Goal: Information Seeking & Learning: Learn about a topic

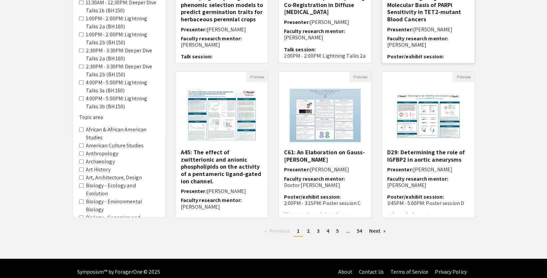
scroll to position [156, 0]
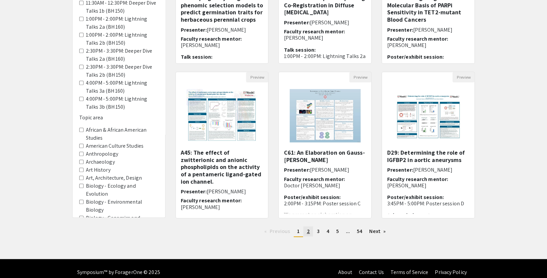
click at [309, 227] on span "2" at bounding box center [307, 230] width 3 height 7
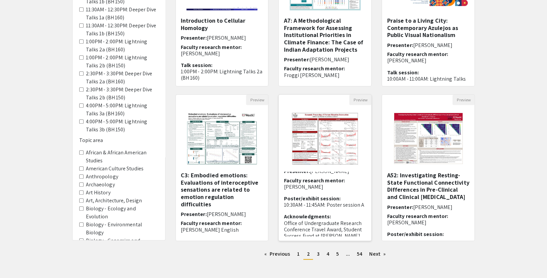
scroll to position [27, 0]
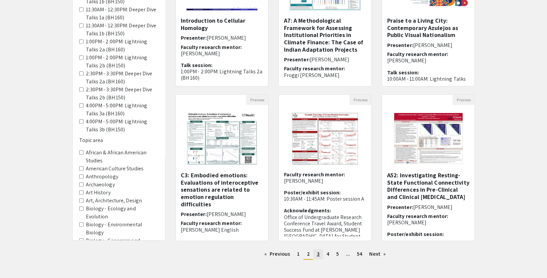
click at [319, 250] on span "3" at bounding box center [317, 253] width 3 height 7
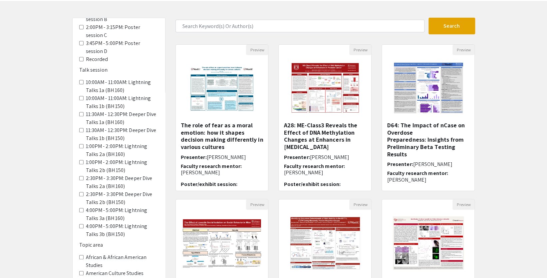
scroll to position [30, 0]
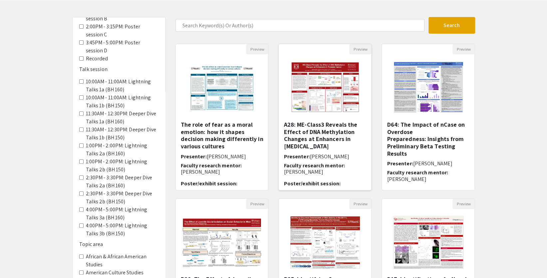
click at [339, 87] on img "Open Presentation <p>A28: ME-Class3 Reveals the Effect of DNA Methylation Chang…" at bounding box center [325, 87] width 84 height 67
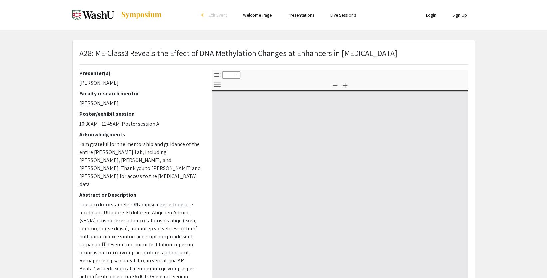
select select "custom"
type input "0"
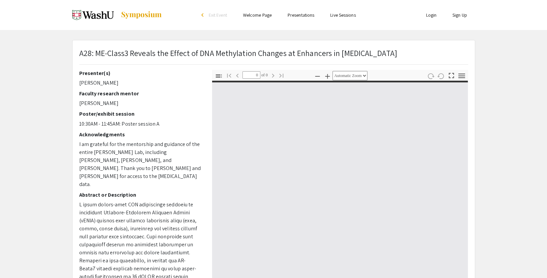
select select "custom"
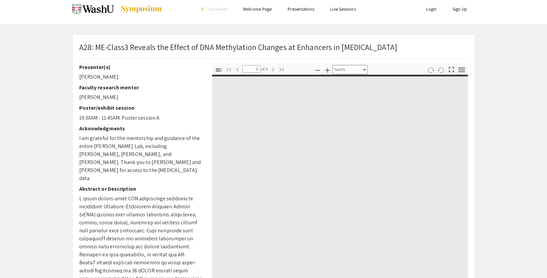
type input "1"
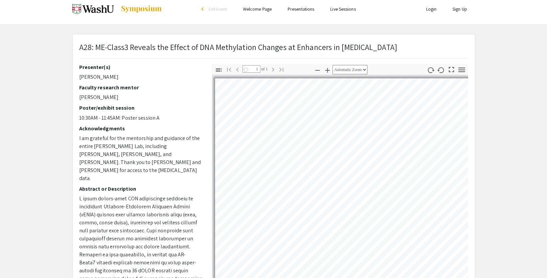
select select "auto"
